Goal: Entertainment & Leisure: Browse casually

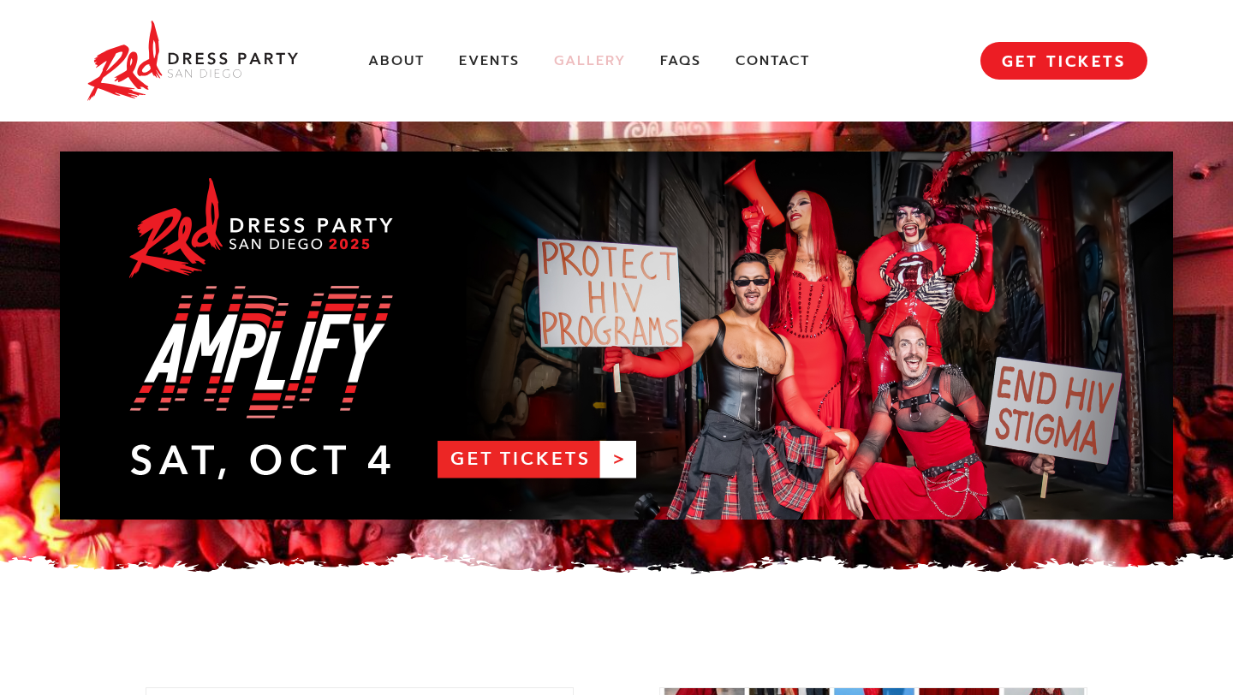
click at [598, 66] on link "Gallery" at bounding box center [590, 61] width 72 height 18
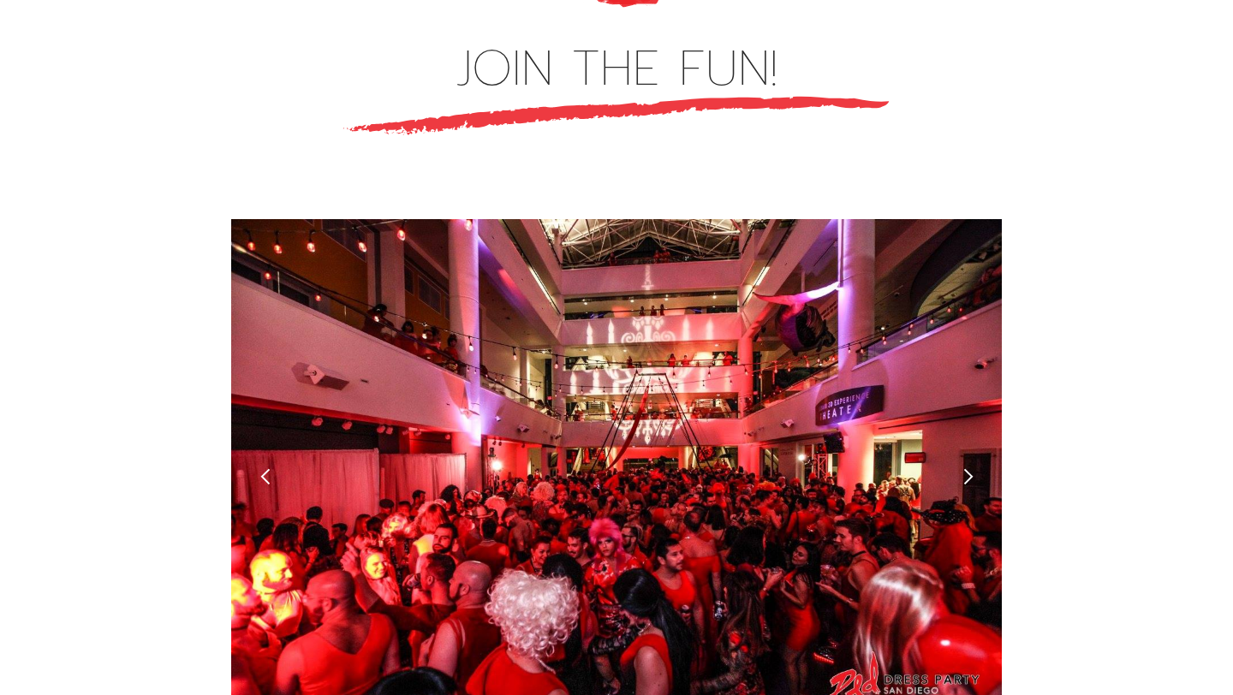
scroll to position [4721, 0]
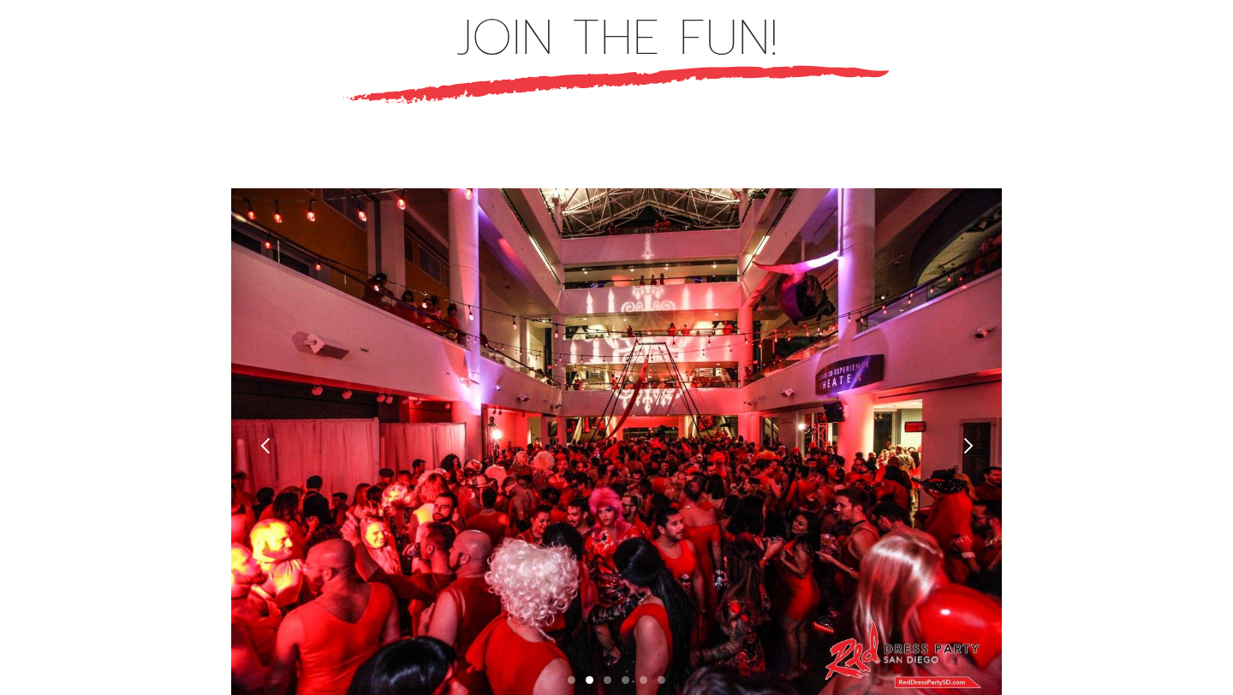
click at [959, 437] on div "next slide" at bounding box center [968, 446] width 18 height 18
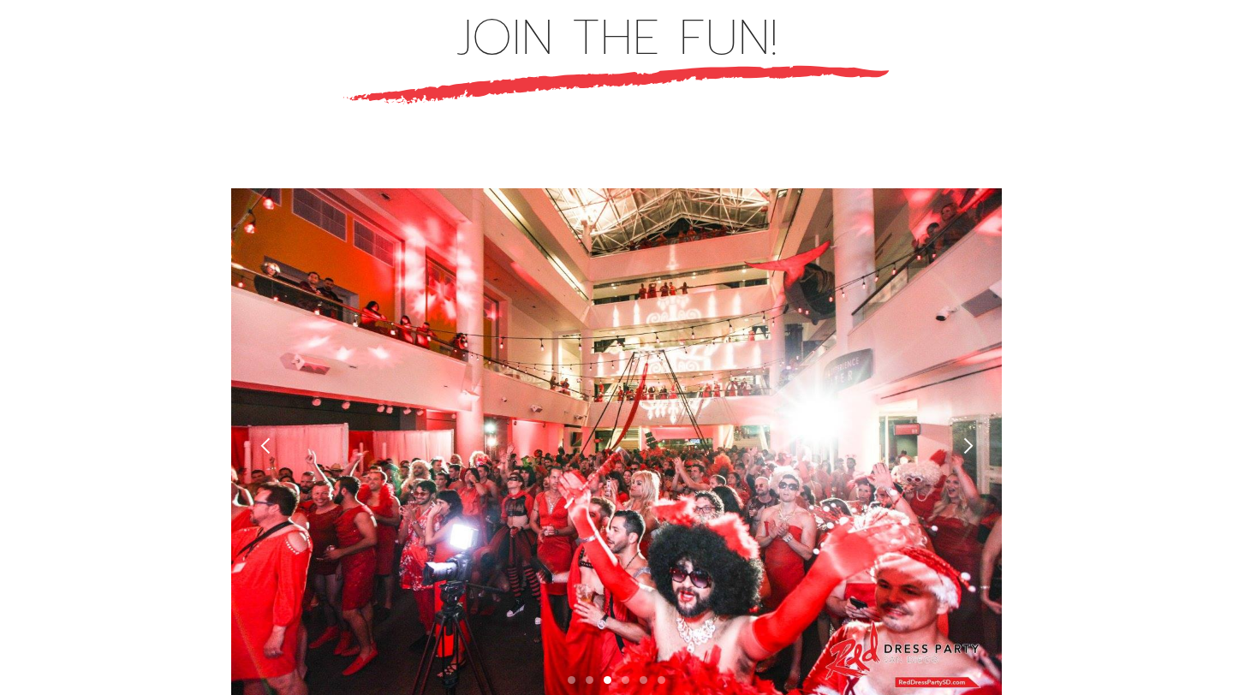
click at [959, 437] on div "next slide" at bounding box center [968, 446] width 18 height 18
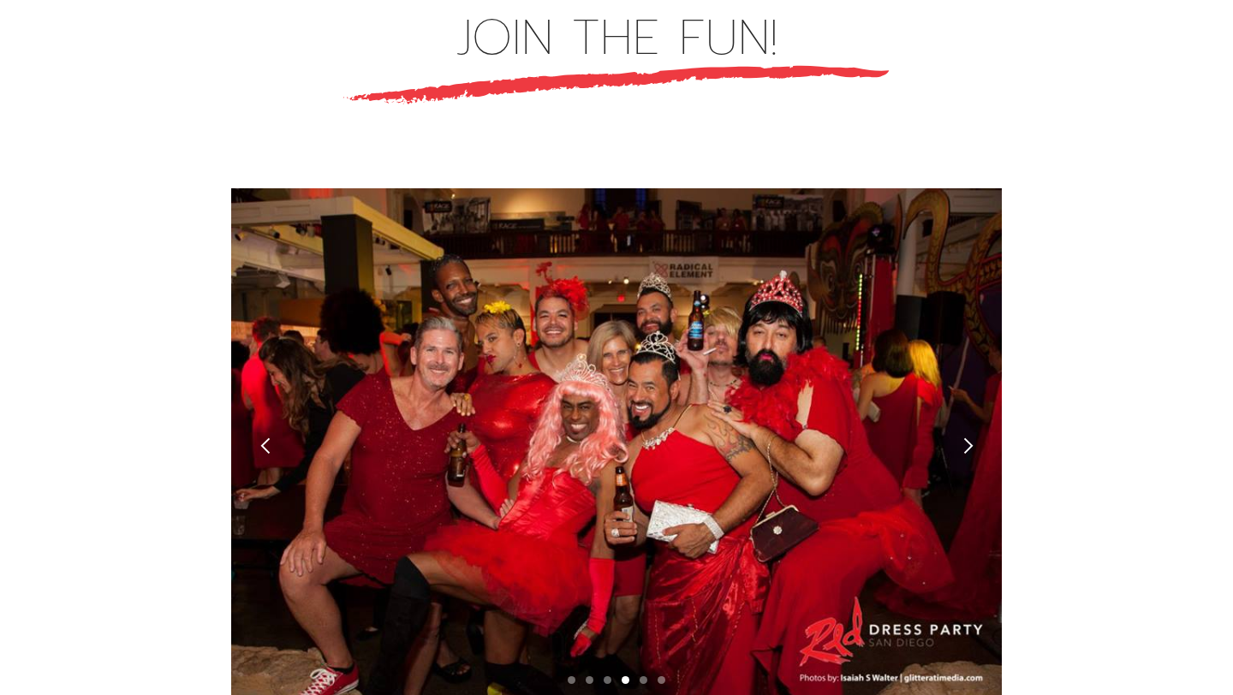
click at [959, 437] on div "next slide" at bounding box center [968, 446] width 18 height 18
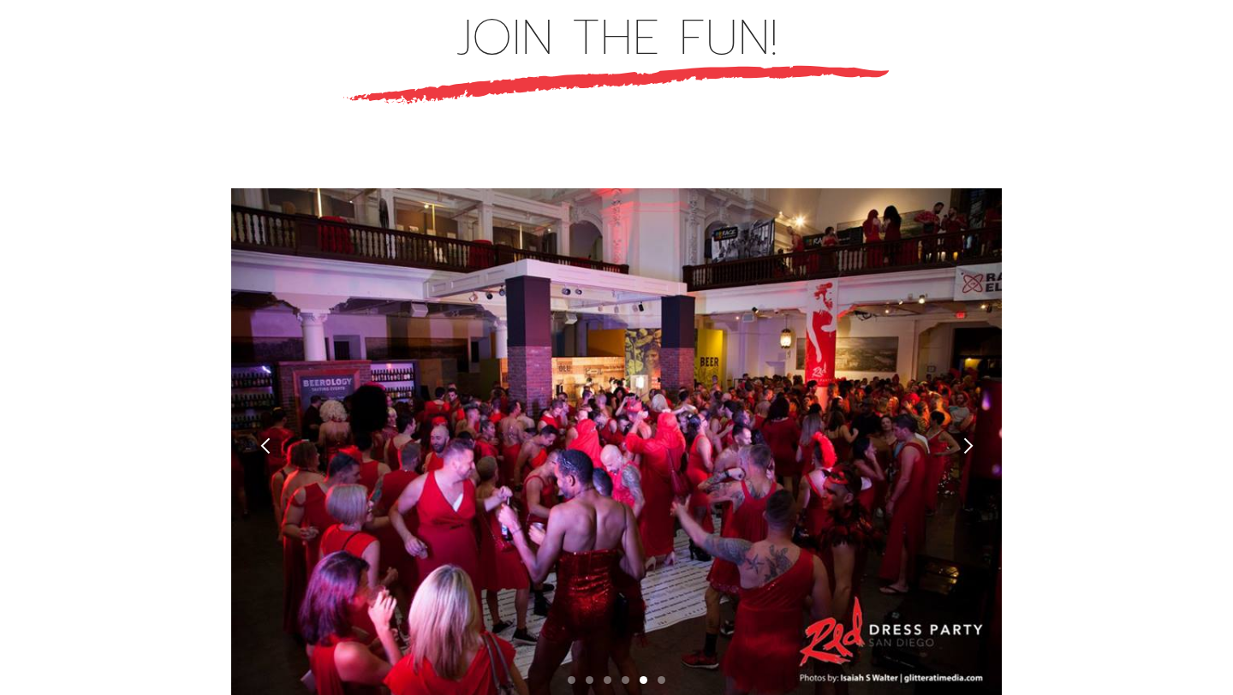
click at [966, 437] on div "next slide" at bounding box center [968, 446] width 18 height 18
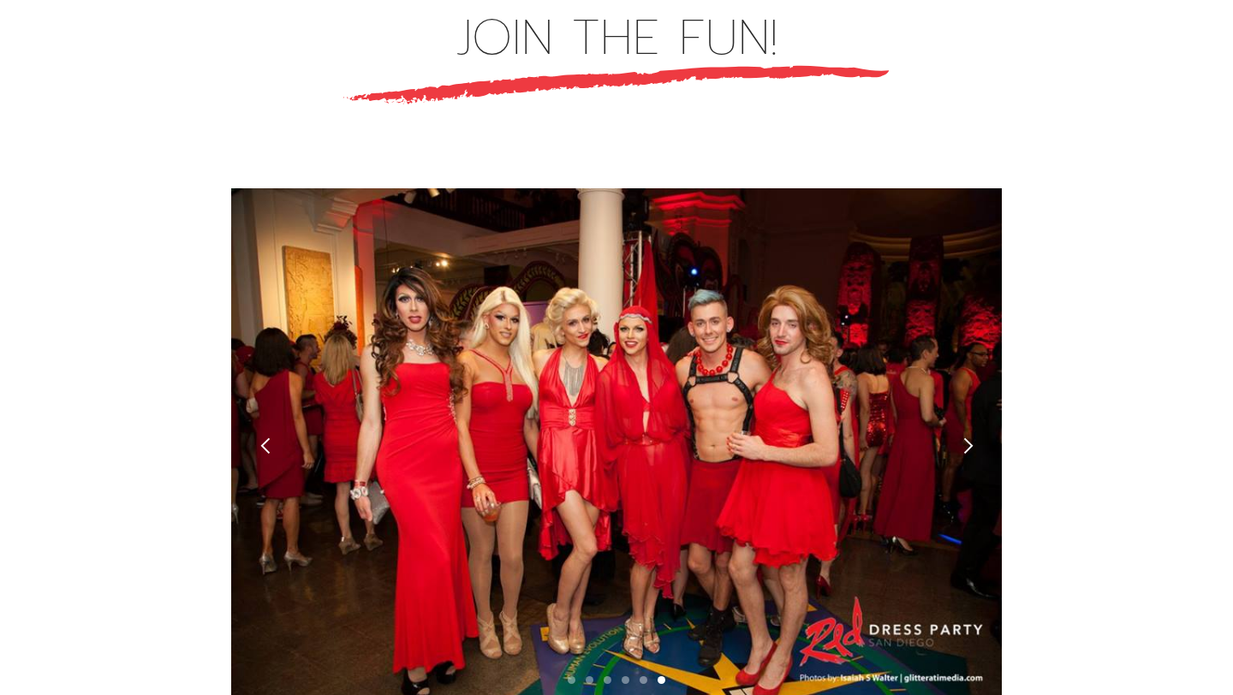
click at [966, 437] on div "next slide" at bounding box center [968, 446] width 18 height 18
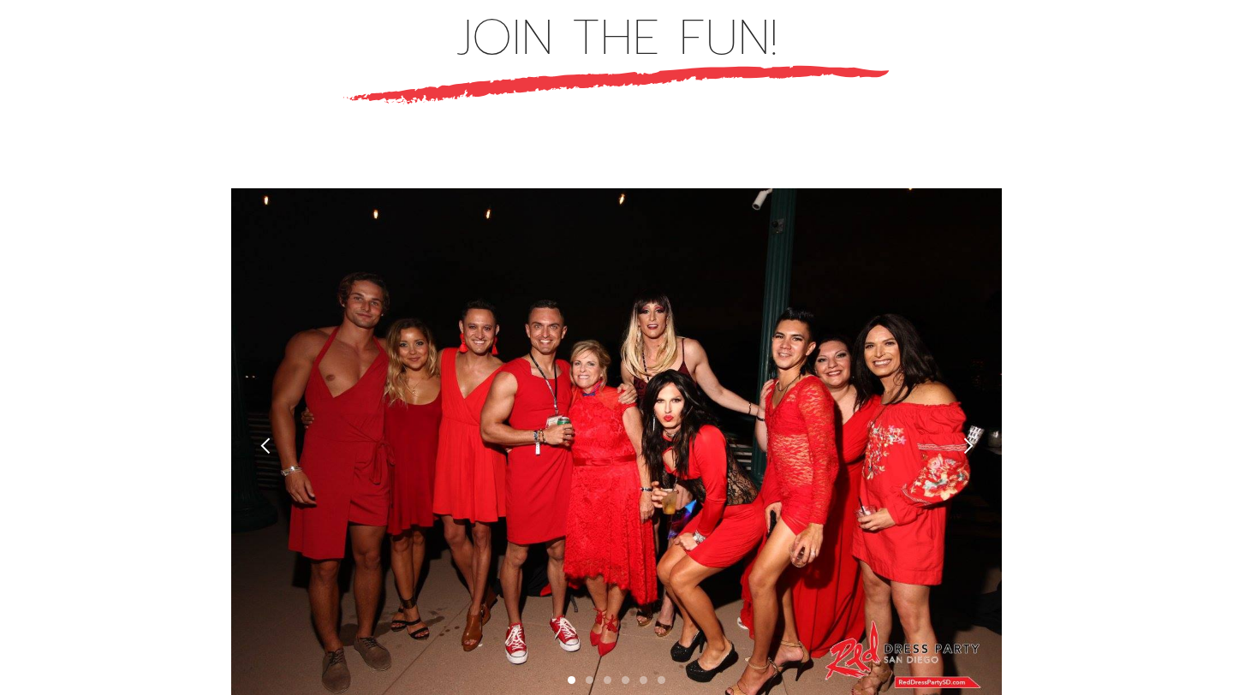
click at [966, 437] on div "next slide" at bounding box center [968, 446] width 18 height 18
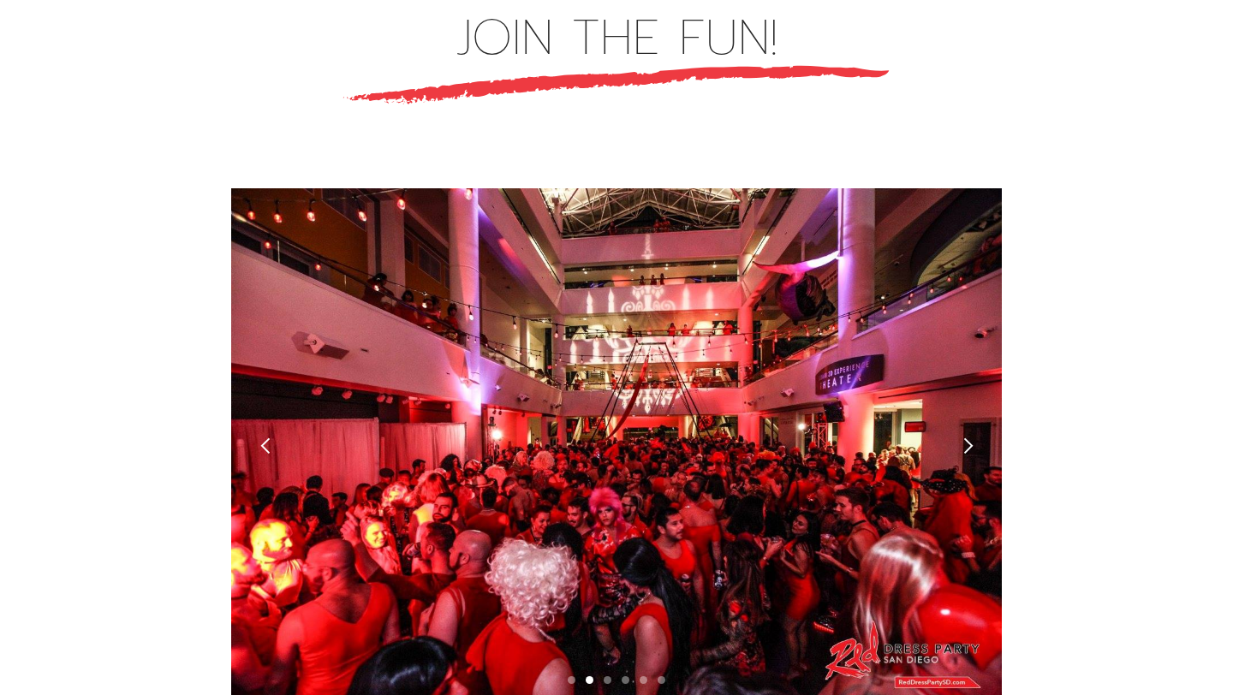
click at [967, 437] on div "next slide" at bounding box center [968, 446] width 18 height 18
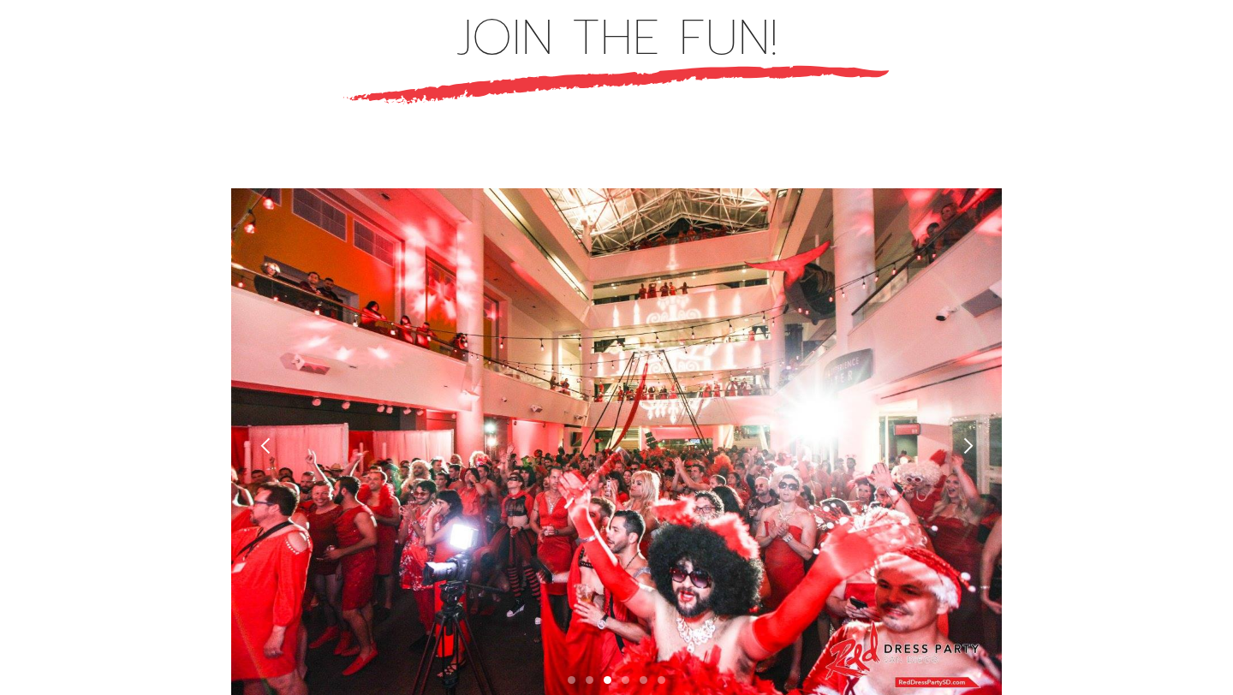
click at [962, 437] on div "next slide" at bounding box center [968, 446] width 18 height 18
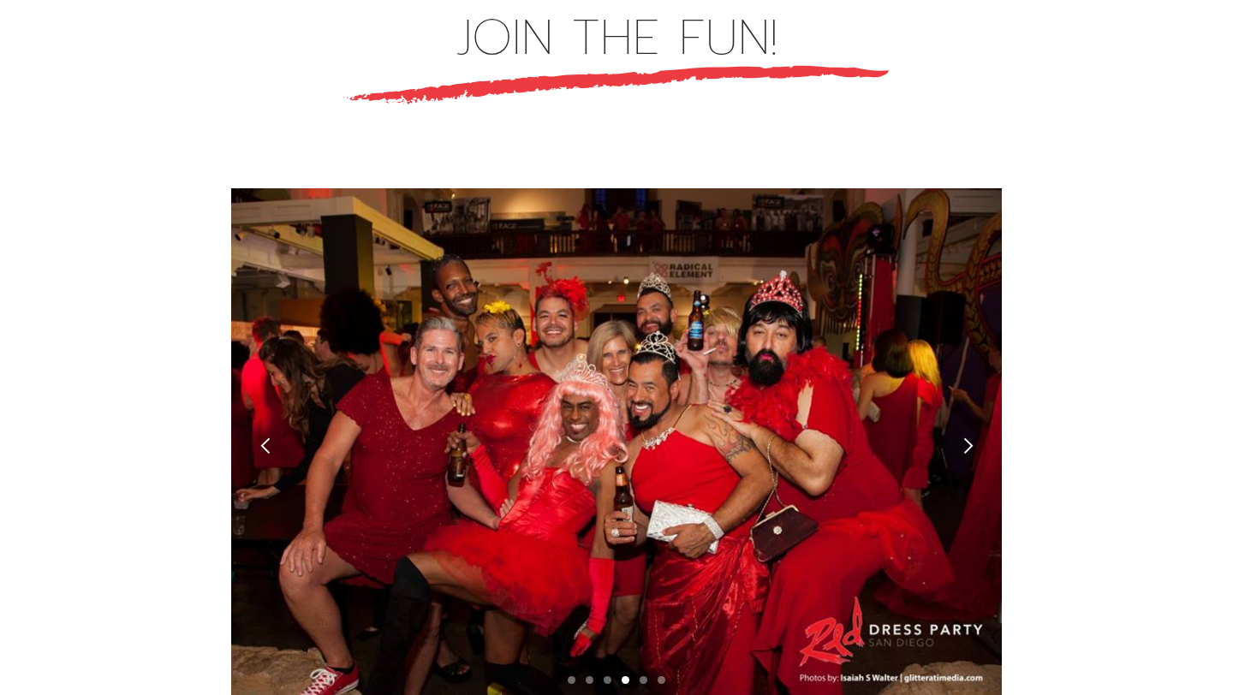
click at [968, 437] on div "next slide" at bounding box center [968, 446] width 18 height 18
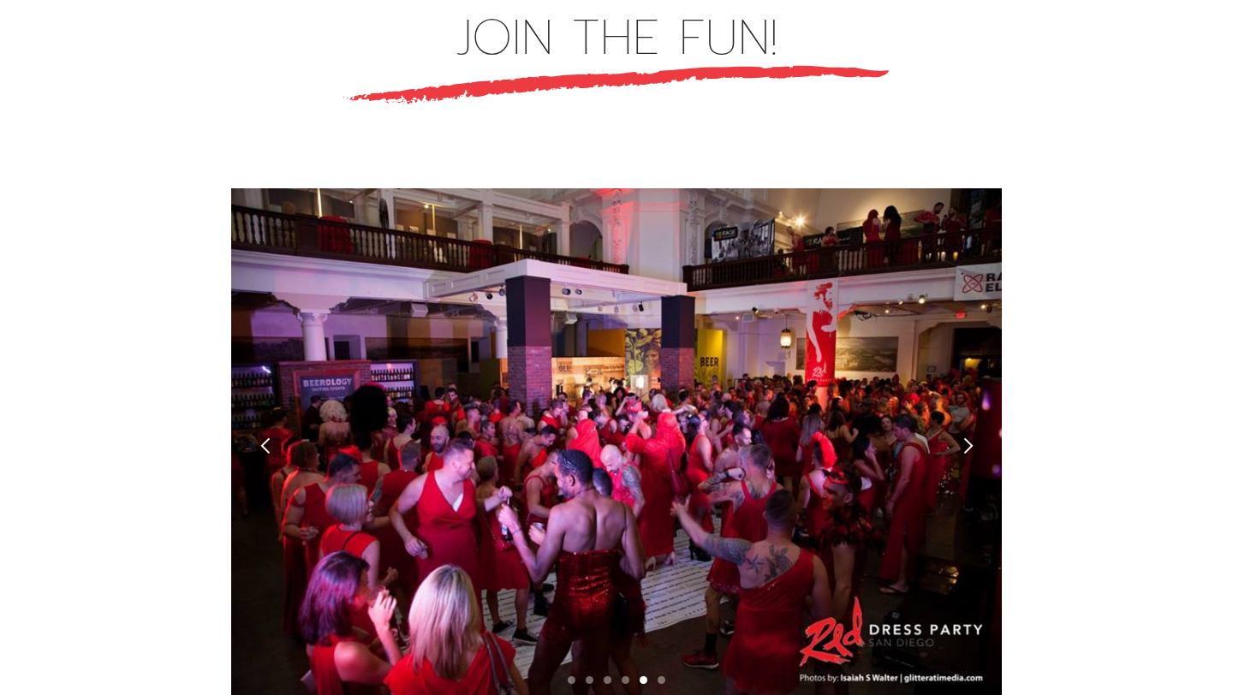
click at [967, 437] on div "next slide" at bounding box center [968, 446] width 18 height 18
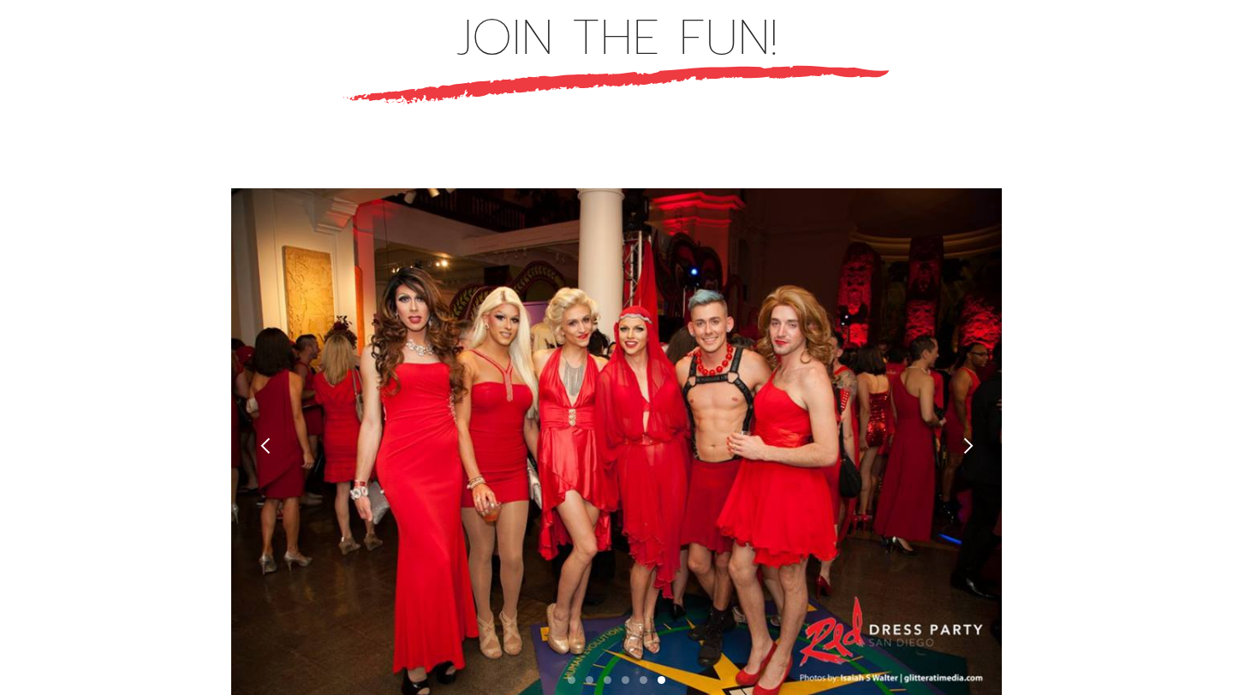
click at [972, 437] on div "next slide" at bounding box center [968, 446] width 18 height 18
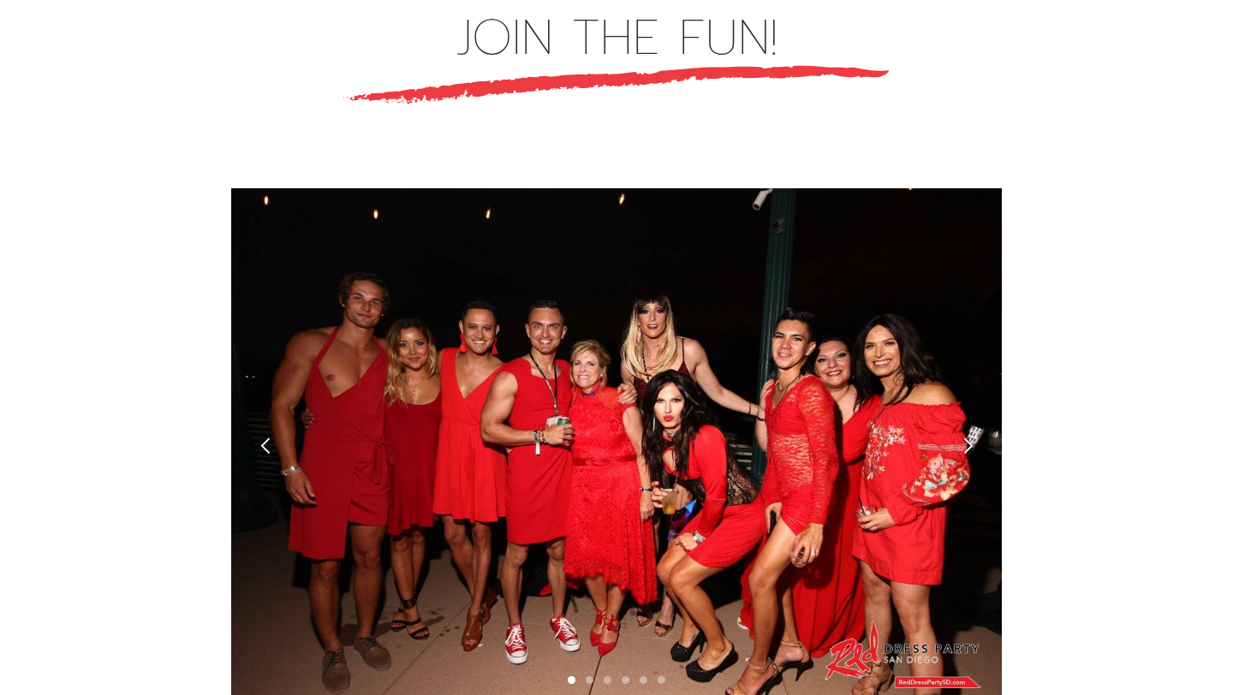
click at [962, 437] on div "next slide" at bounding box center [968, 446] width 18 height 18
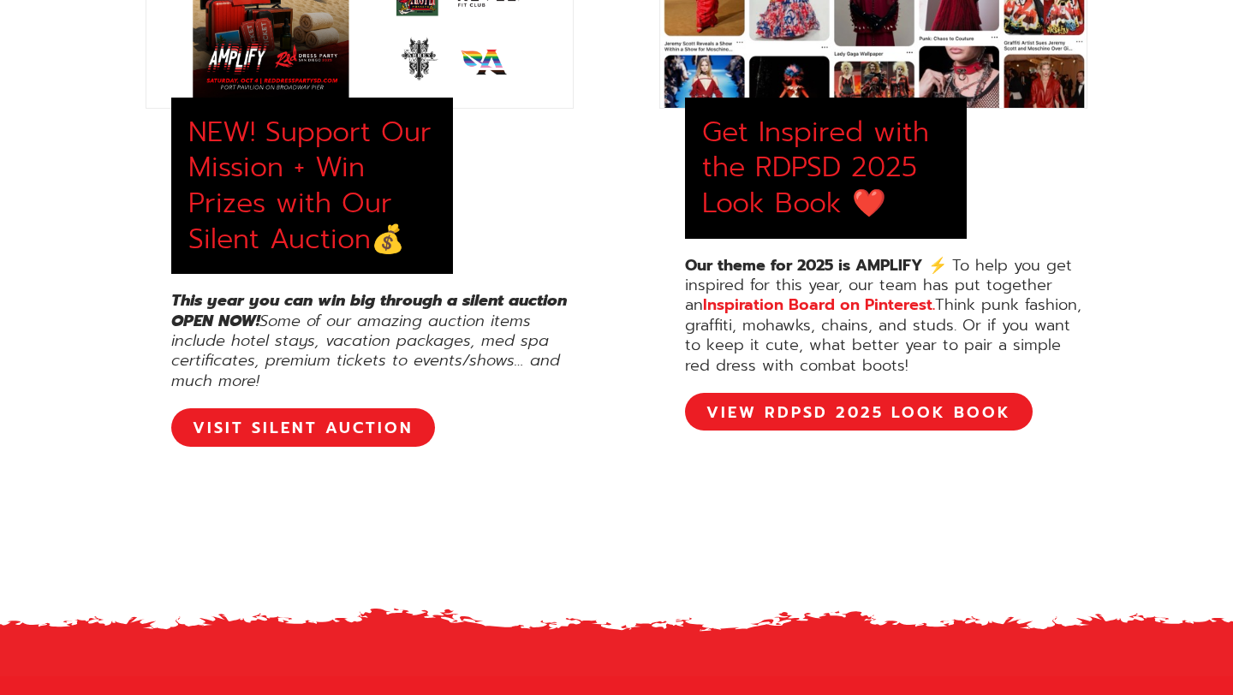
scroll to position [0, 0]
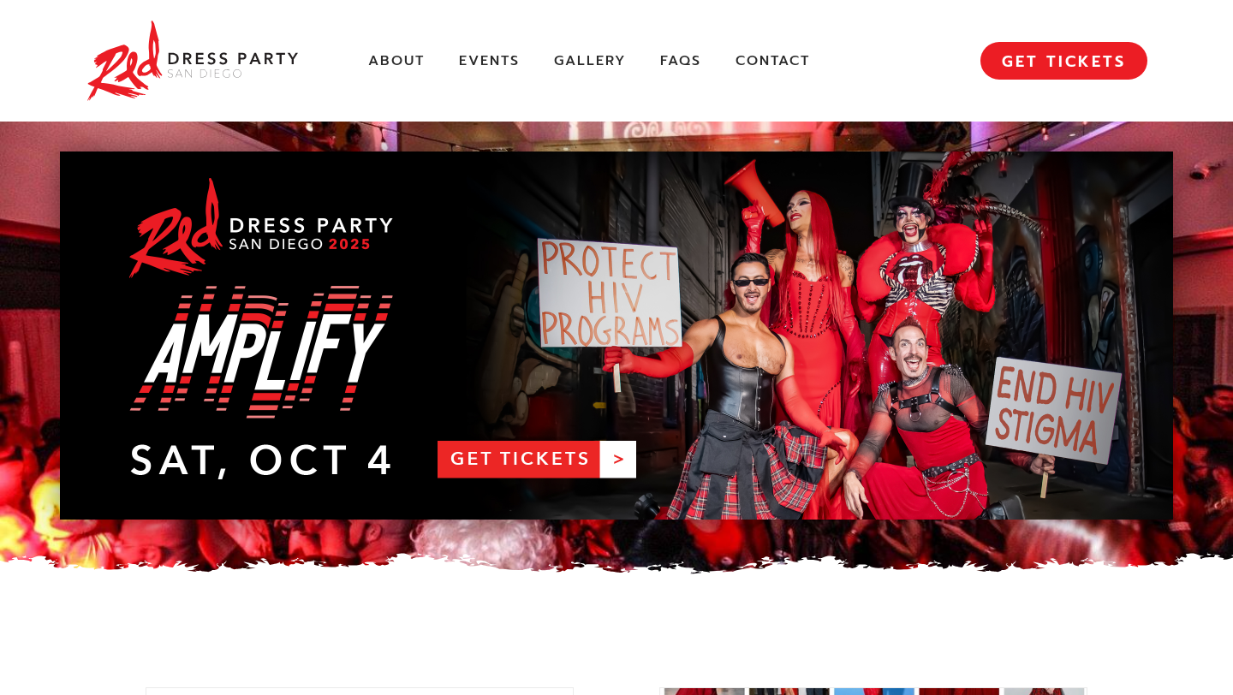
click at [633, 462] on link "RDPSD 2025 Banner" at bounding box center [616, 336] width 1113 height 368
